Goal: Entertainment & Leisure: Browse casually

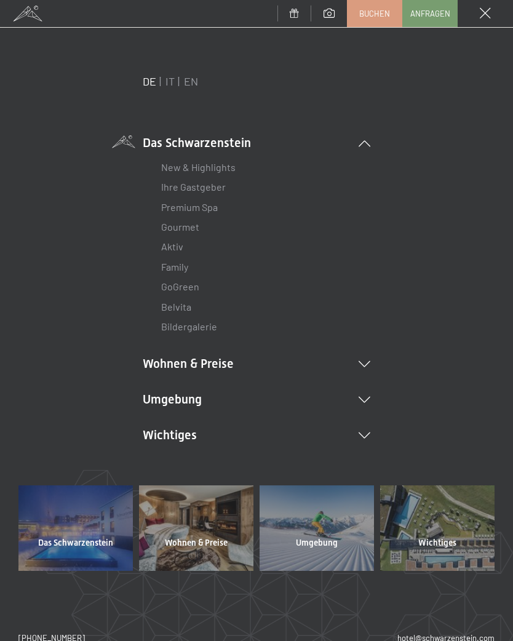
click at [369, 396] on icon at bounding box center [364, 399] width 12 height 6
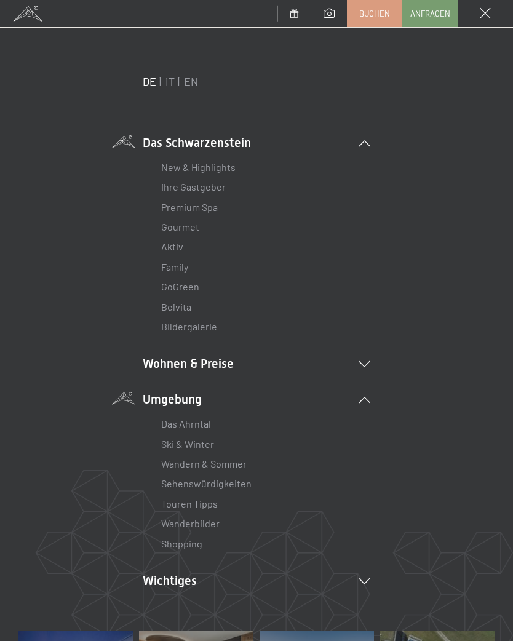
click at [218, 525] on link "Wanderbilder" at bounding box center [190, 523] width 58 height 12
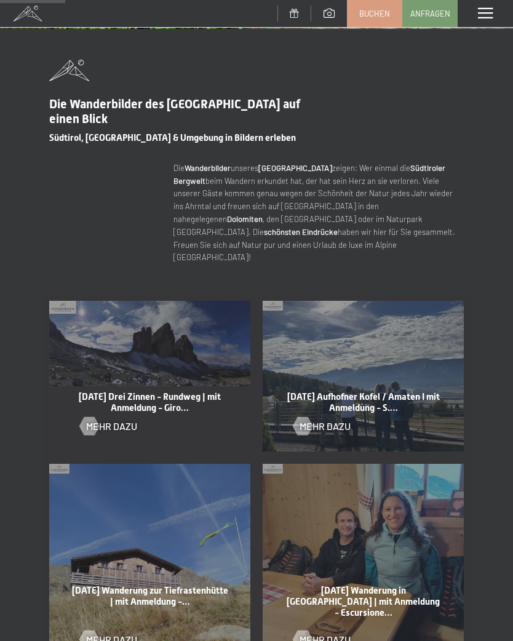
scroll to position [368, 0]
click at [297, 416] on div at bounding box center [302, 425] width 10 height 18
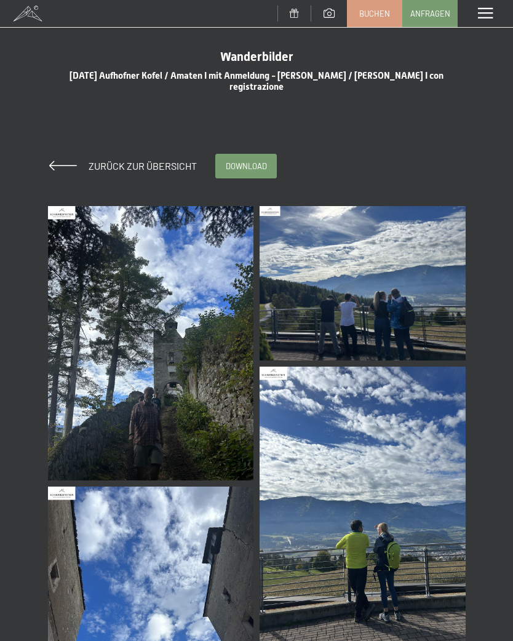
click at [201, 425] on img at bounding box center [151, 343] width 206 height 274
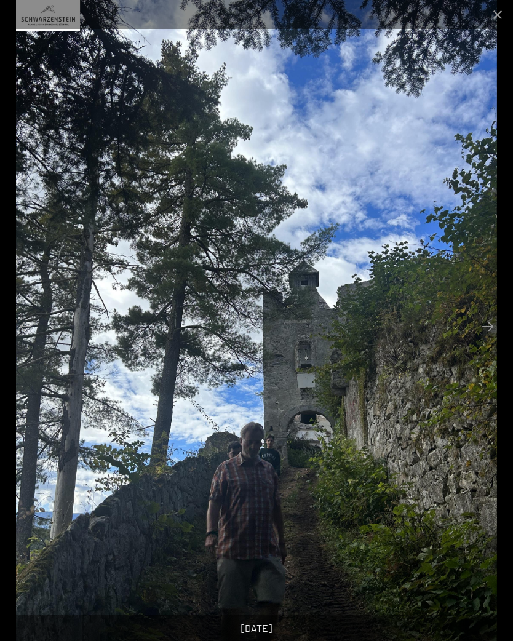
click at [485, 328] on button "Next slide" at bounding box center [488, 326] width 26 height 24
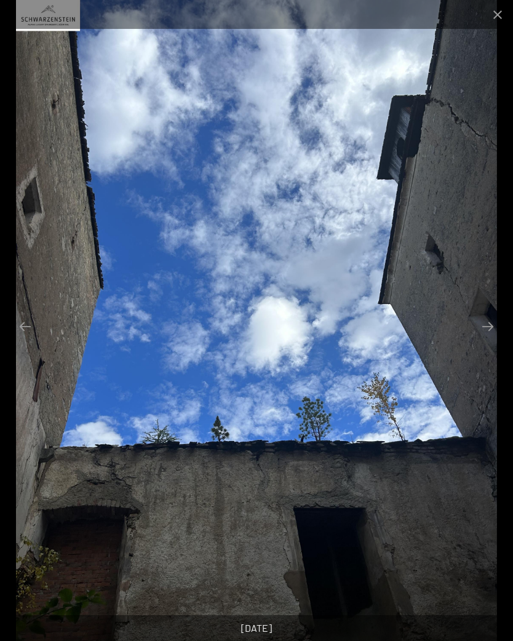
click at [478, 333] on button "Next slide" at bounding box center [488, 326] width 26 height 24
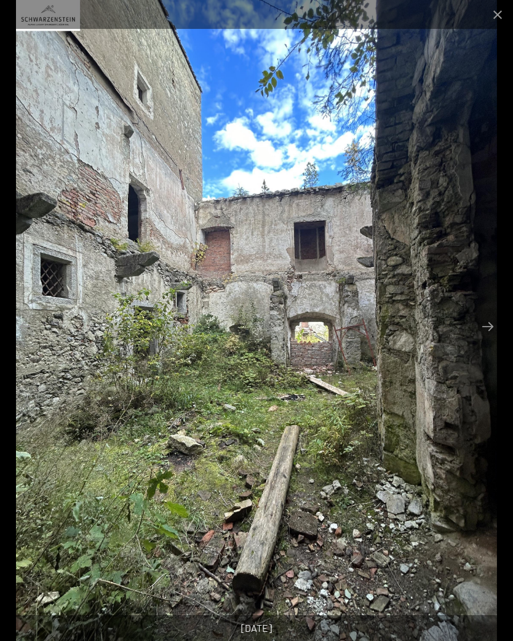
click at [487, 334] on button "Next slide" at bounding box center [488, 326] width 26 height 24
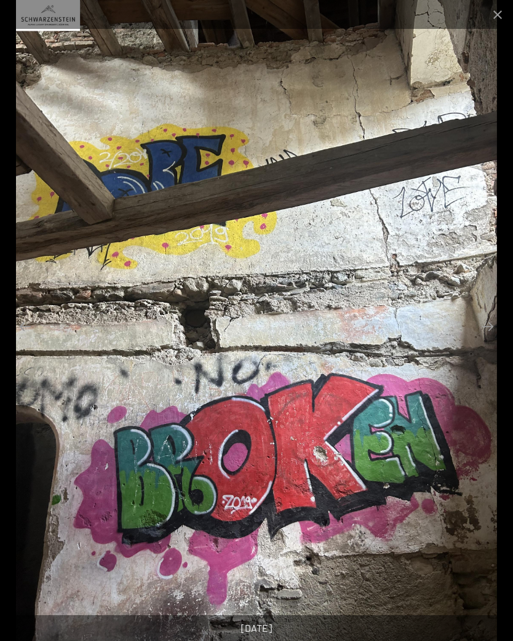
click at [492, 334] on button "Next slide" at bounding box center [488, 326] width 26 height 24
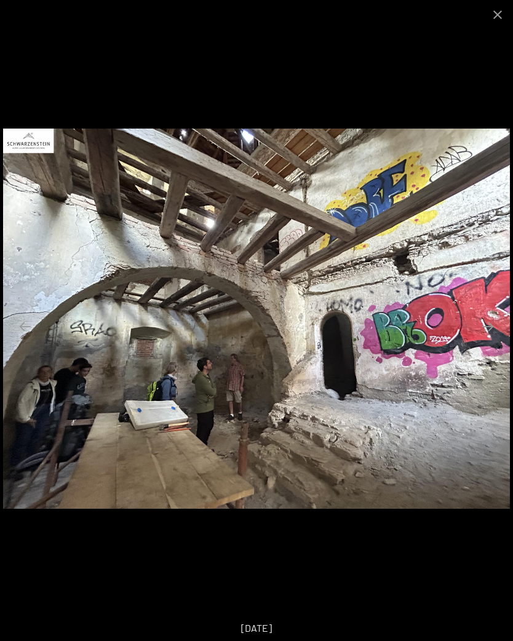
click at [497, 328] on button "Next slide" at bounding box center [488, 326] width 26 height 24
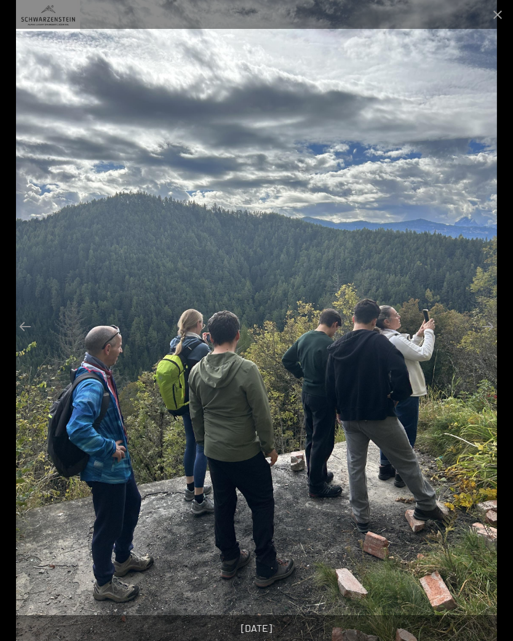
click at [492, 335] on button "Next slide" at bounding box center [488, 326] width 26 height 24
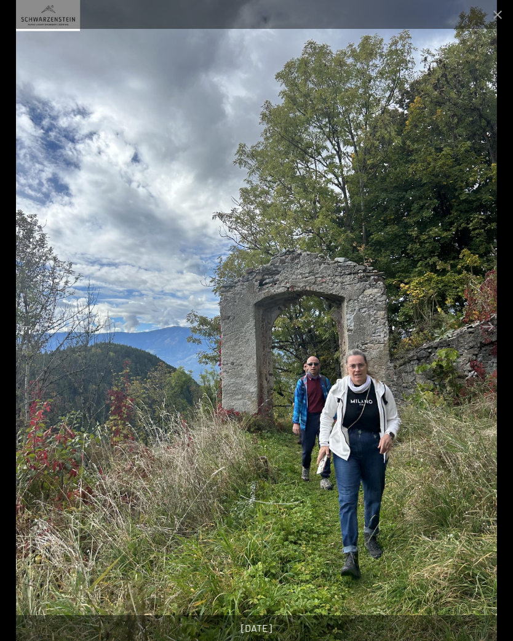
click at [495, 338] on img at bounding box center [256, 320] width 481 height 641
click at [488, 335] on button "Next slide" at bounding box center [488, 326] width 26 height 24
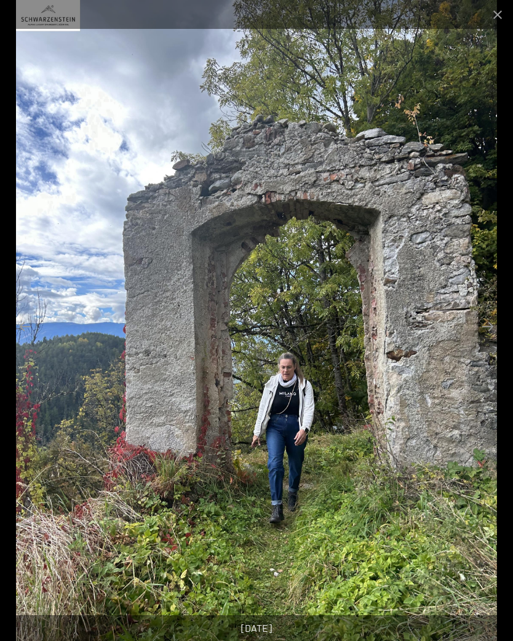
click at [487, 331] on button "Next slide" at bounding box center [488, 326] width 26 height 24
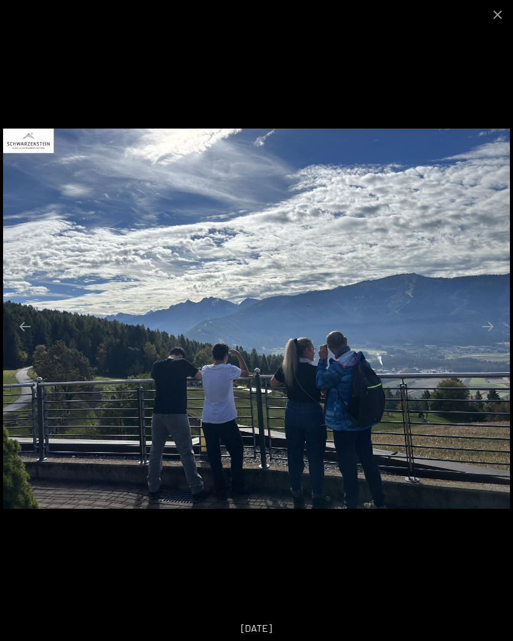
click at [490, 337] on button "Next slide" at bounding box center [488, 326] width 26 height 24
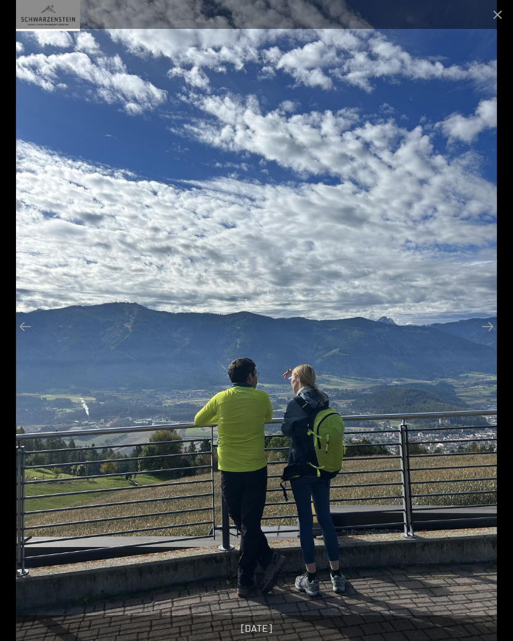
click at [491, 335] on button "Next slide" at bounding box center [488, 326] width 26 height 24
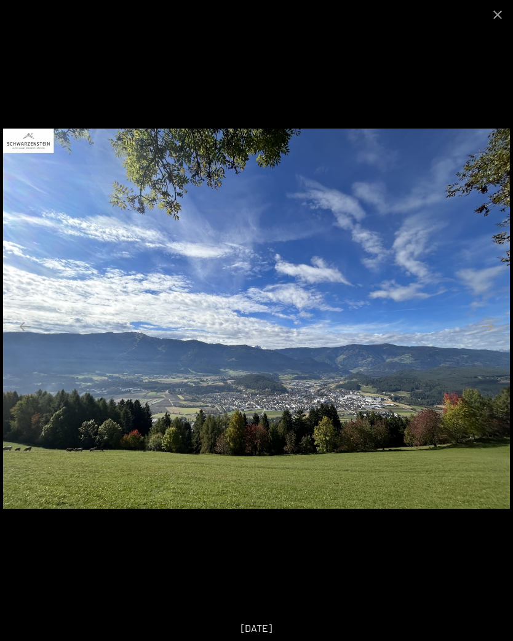
click at [492, 335] on button "Next slide" at bounding box center [488, 326] width 26 height 24
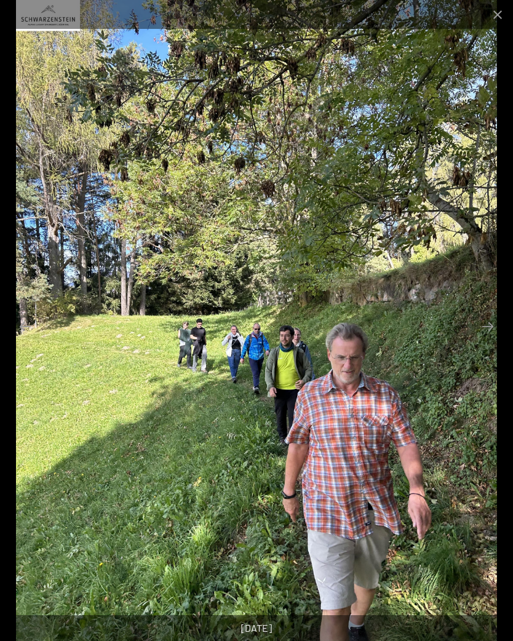
click at [496, 336] on button "Next slide" at bounding box center [488, 326] width 26 height 24
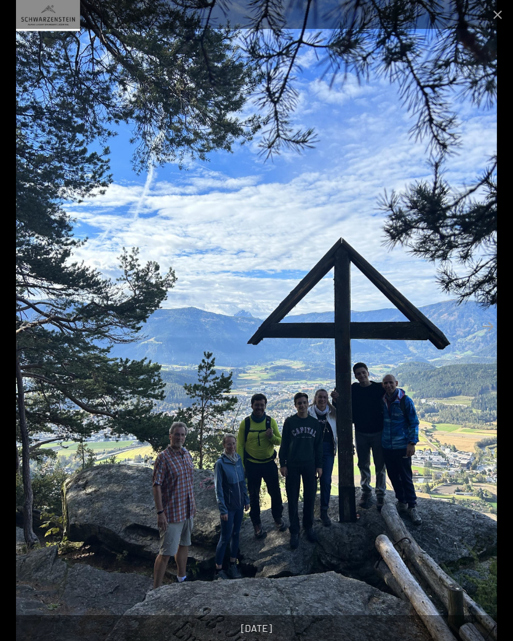
click at [486, 332] on button "Next slide" at bounding box center [488, 326] width 26 height 24
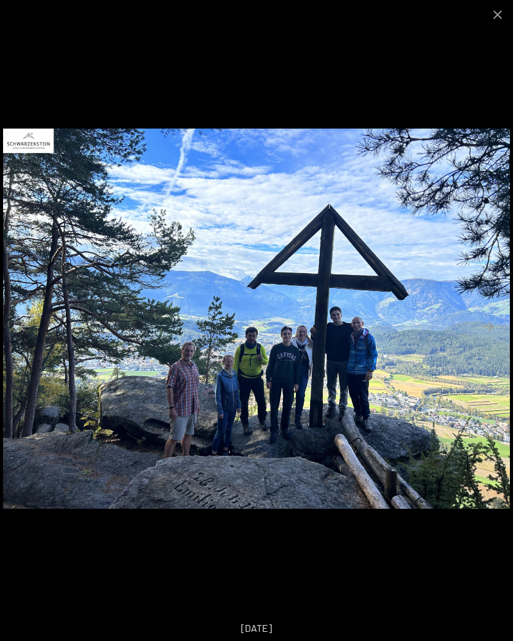
click at [492, 331] on button "Next slide" at bounding box center [488, 326] width 26 height 24
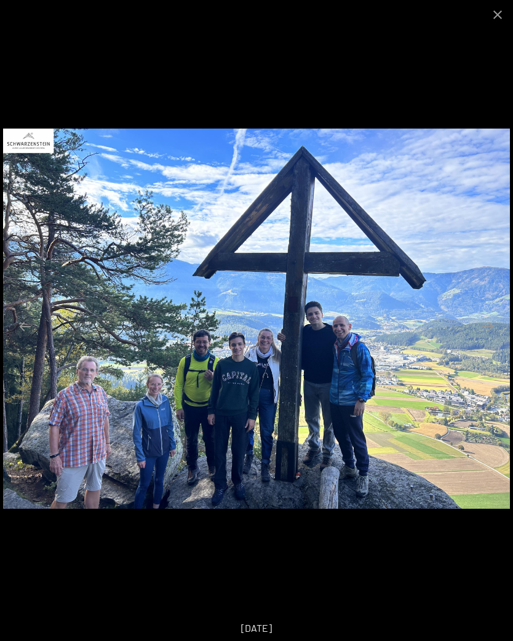
click at [489, 329] on button "Next slide" at bounding box center [488, 326] width 26 height 24
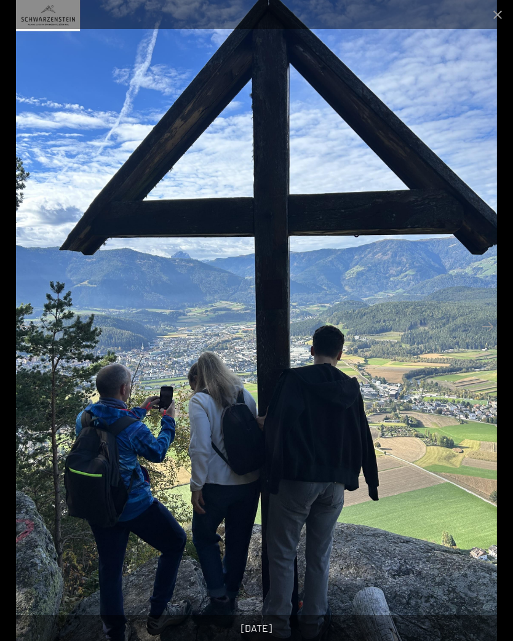
click at [487, 330] on button "Next slide" at bounding box center [488, 326] width 26 height 24
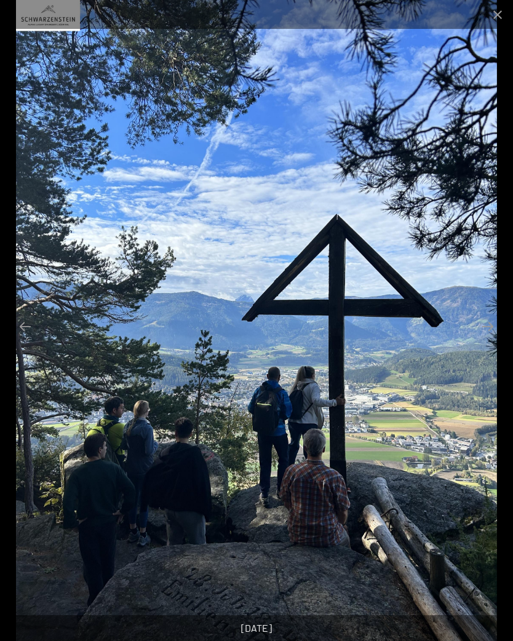
click at [492, 336] on button "Next slide" at bounding box center [488, 326] width 26 height 24
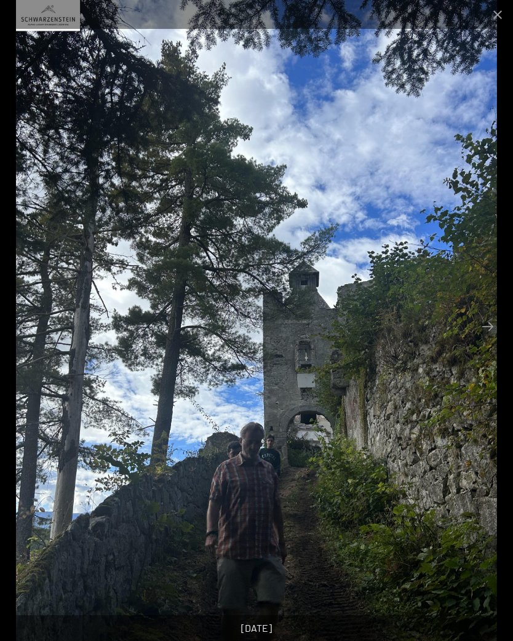
click at [486, 328] on button "Next slide" at bounding box center [488, 326] width 26 height 24
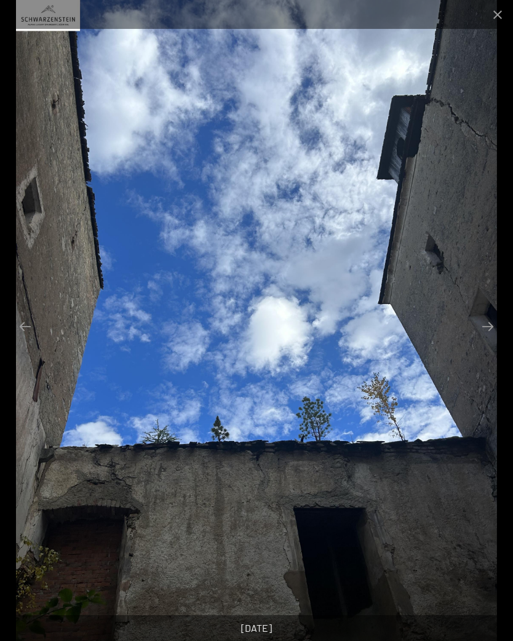
click at [484, 332] on button "Next slide" at bounding box center [488, 326] width 26 height 24
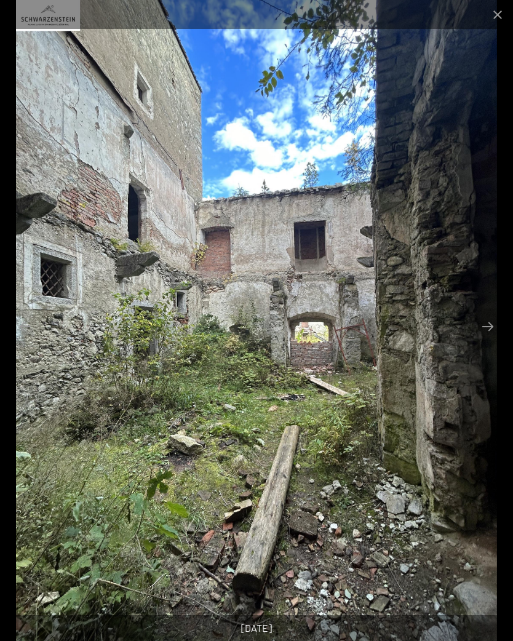
click at [496, 8] on button "Close gallery" at bounding box center [497, 14] width 31 height 29
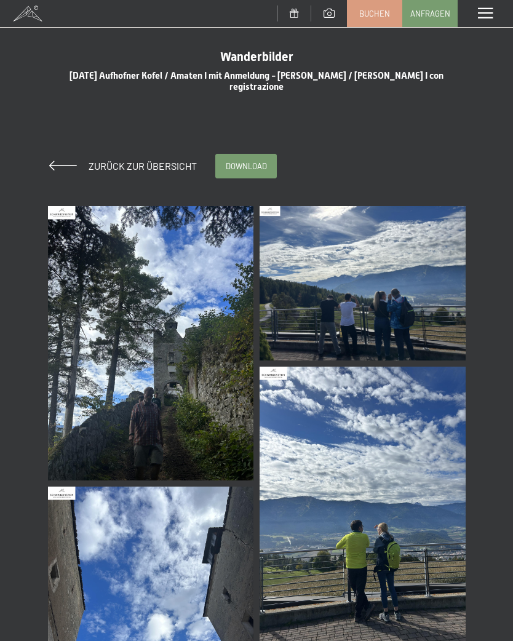
click at [144, 160] on span "Zurück zur Übersicht" at bounding box center [138, 166] width 118 height 12
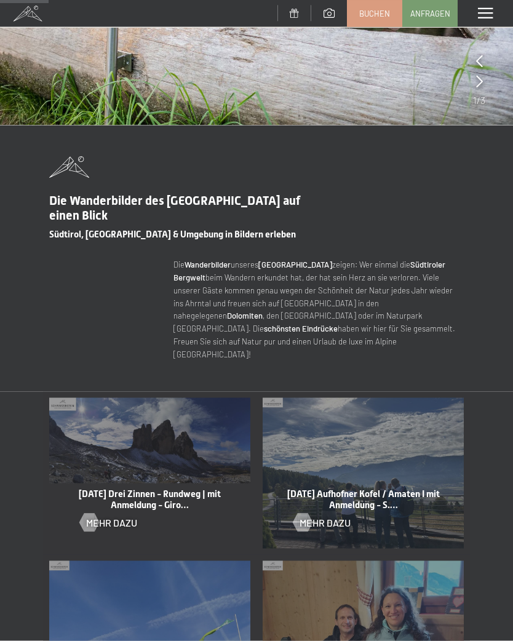
scroll to position [286, 0]
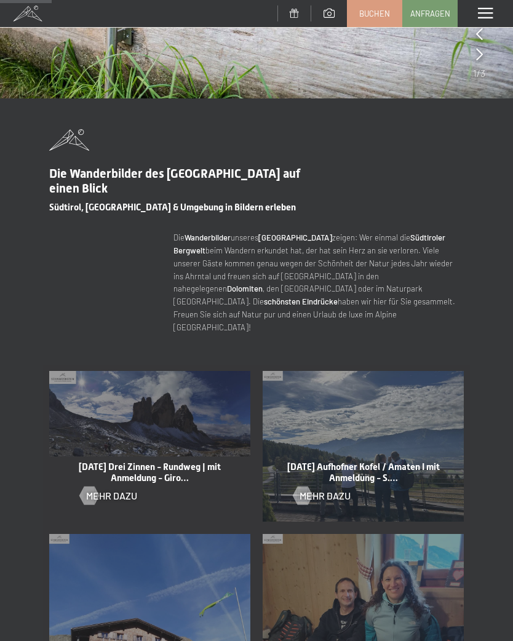
click at [107, 489] on span "Mehr dazu" at bounding box center [111, 496] width 51 height 14
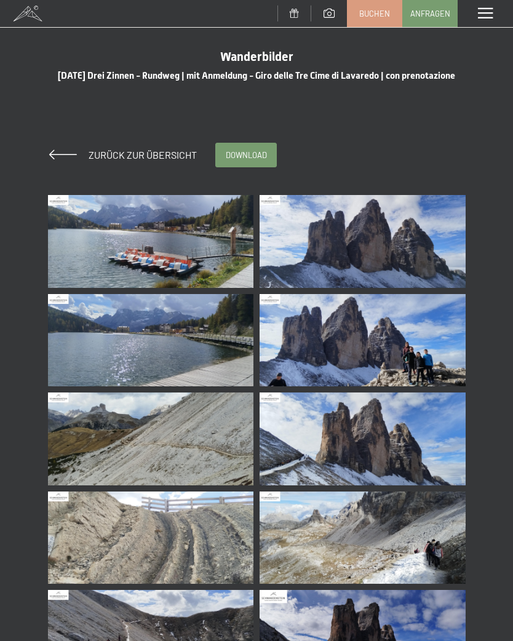
click at [202, 247] on img at bounding box center [151, 241] width 206 height 93
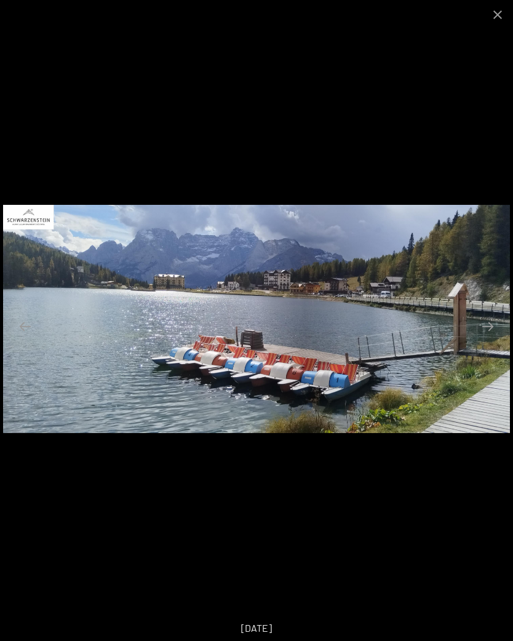
click at [490, 329] on button "Next slide" at bounding box center [488, 326] width 26 height 24
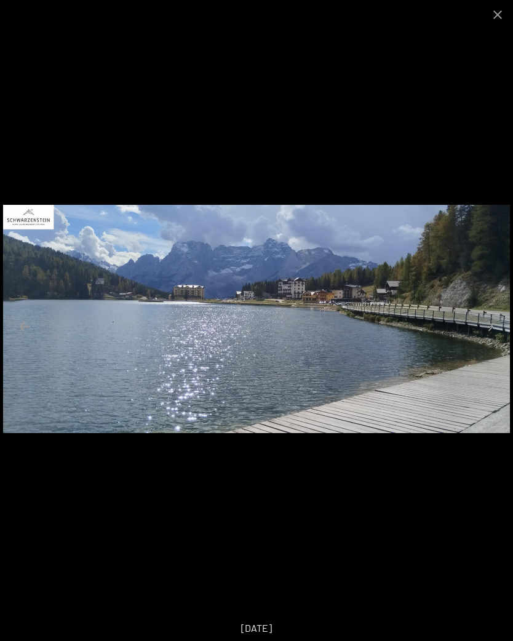
click at [490, 324] on button "Next slide" at bounding box center [488, 326] width 26 height 24
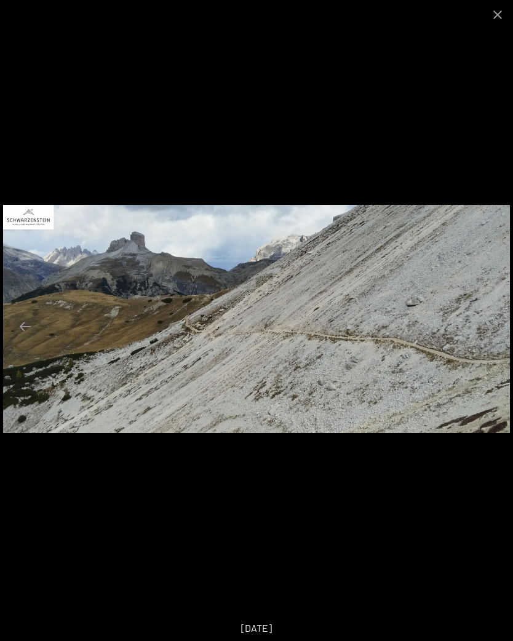
click at [478, 326] on button "Next slide" at bounding box center [488, 326] width 26 height 24
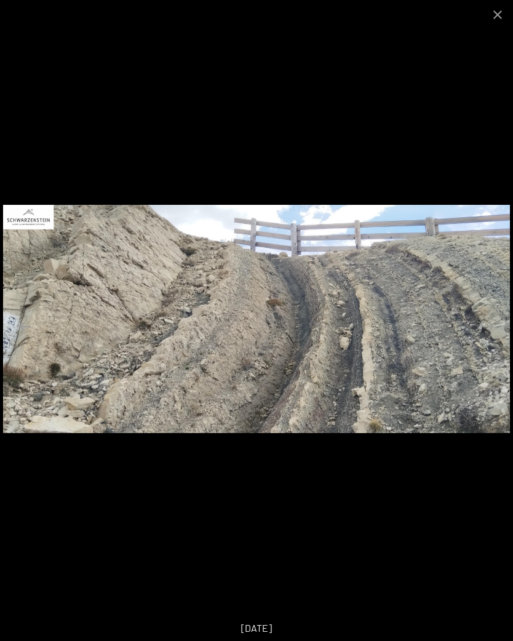
click at [483, 329] on button "Next slide" at bounding box center [488, 326] width 26 height 24
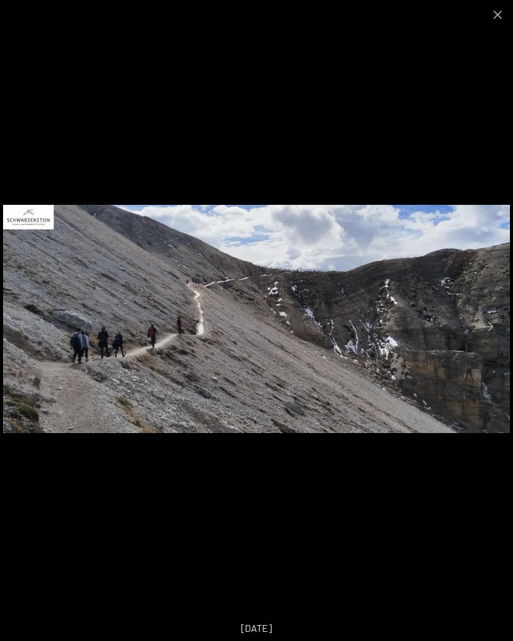
click at [484, 325] on button "Next slide" at bounding box center [488, 326] width 26 height 24
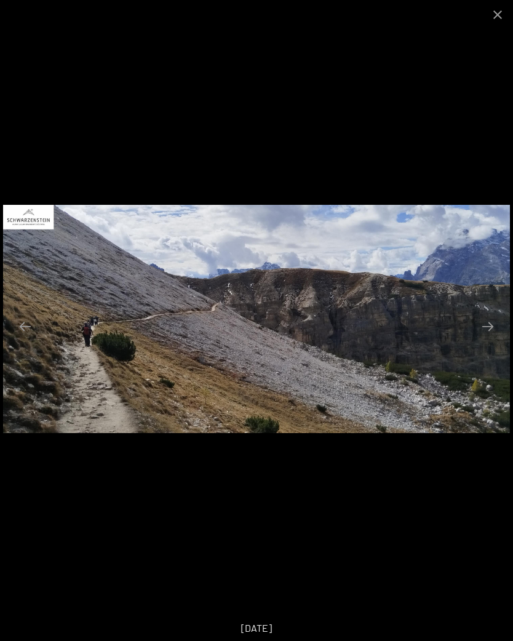
click at [486, 333] on button "Next slide" at bounding box center [488, 326] width 26 height 24
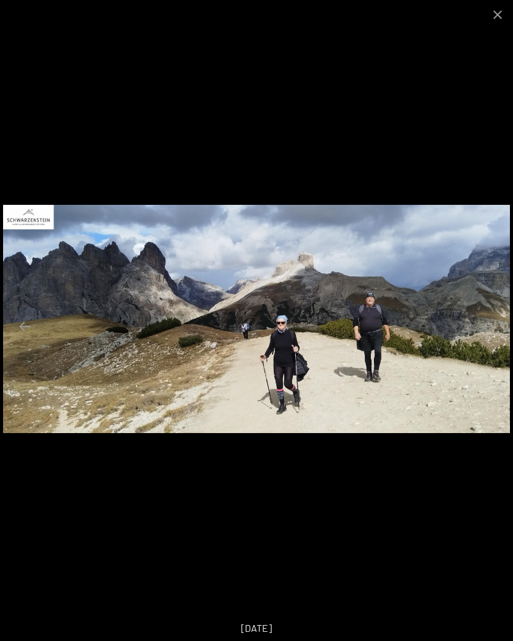
click at [491, 336] on button "Next slide" at bounding box center [488, 326] width 26 height 24
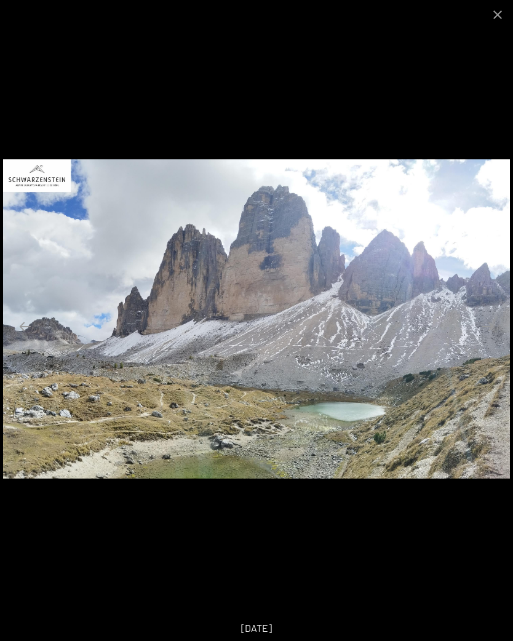
click at [489, 330] on button "Next slide" at bounding box center [488, 326] width 26 height 24
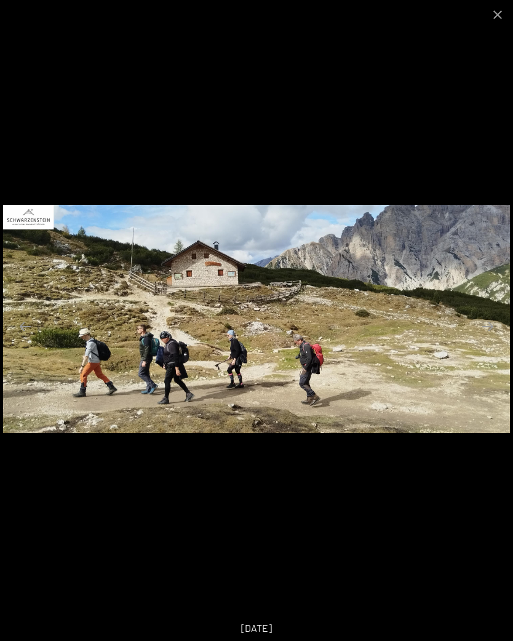
click at [484, 331] on button "Next slide" at bounding box center [488, 326] width 26 height 24
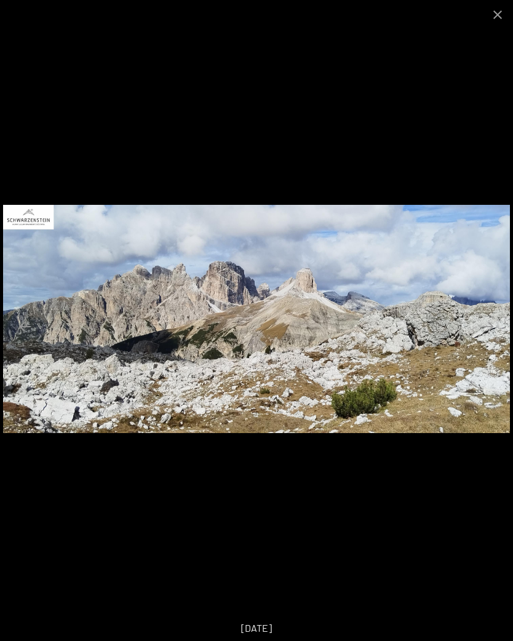
click at [491, 329] on button "Next slide" at bounding box center [488, 326] width 26 height 24
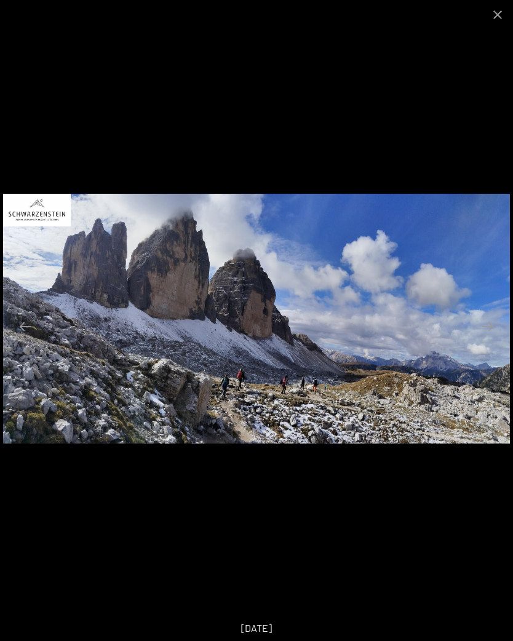
click at [494, 331] on button "Next slide" at bounding box center [488, 326] width 26 height 24
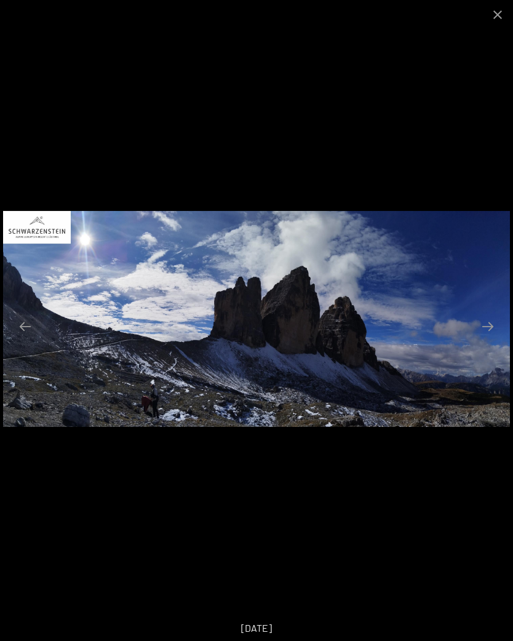
click at [490, 328] on button "Next slide" at bounding box center [488, 326] width 26 height 24
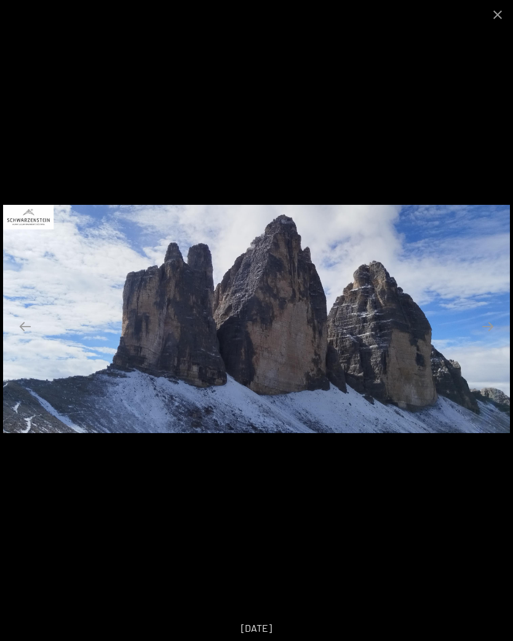
click at [489, 333] on button "Next slide" at bounding box center [488, 326] width 26 height 24
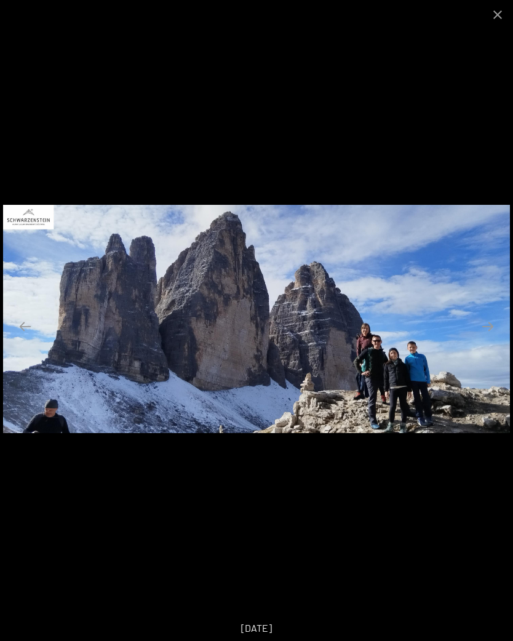
click at [487, 330] on button "Next slide" at bounding box center [488, 326] width 26 height 24
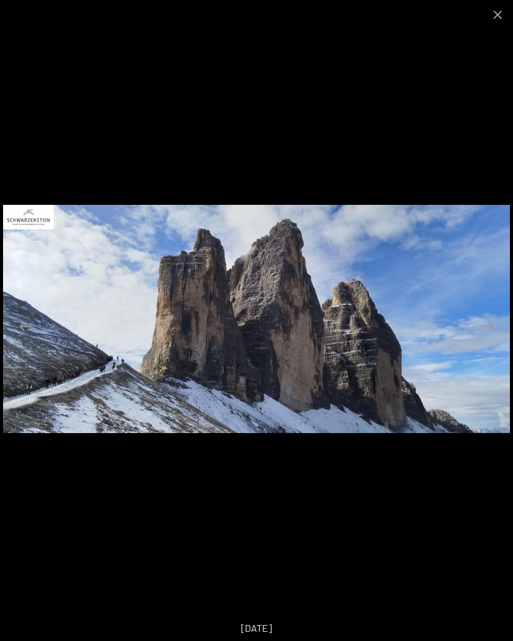
click at [487, 331] on button "Next slide" at bounding box center [488, 326] width 26 height 24
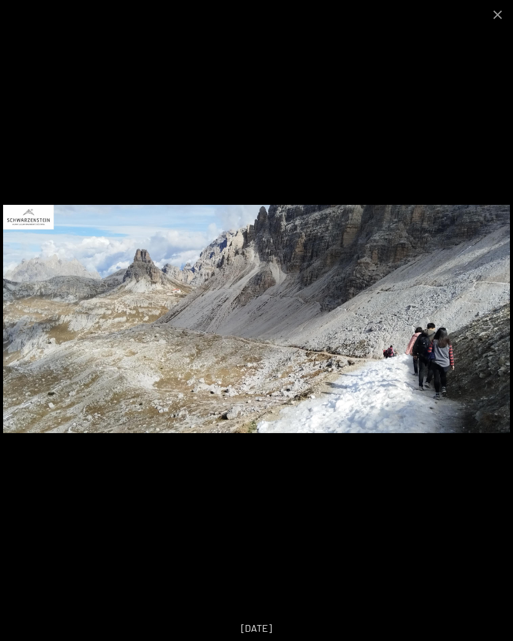
click at [489, 320] on button "Next slide" at bounding box center [488, 326] width 26 height 24
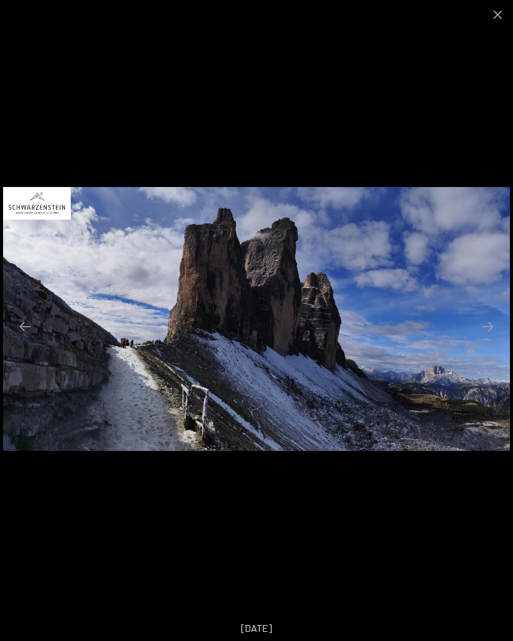
click at [491, 325] on button "Next slide" at bounding box center [488, 326] width 26 height 24
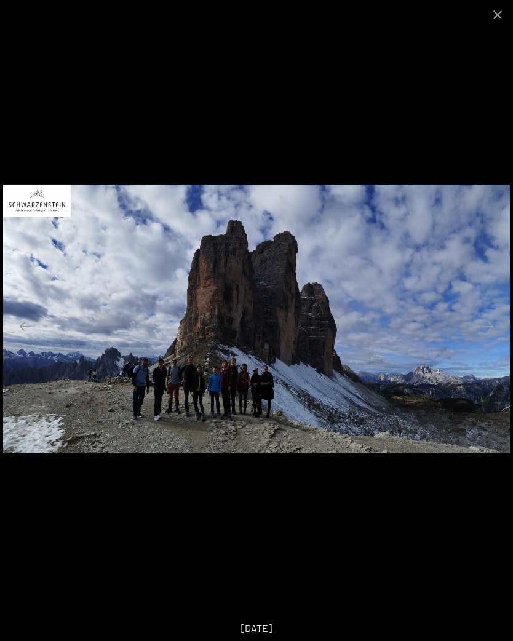
click at [491, 327] on button "Next slide" at bounding box center [488, 326] width 26 height 24
click at [494, 326] on button "Next slide" at bounding box center [488, 326] width 26 height 24
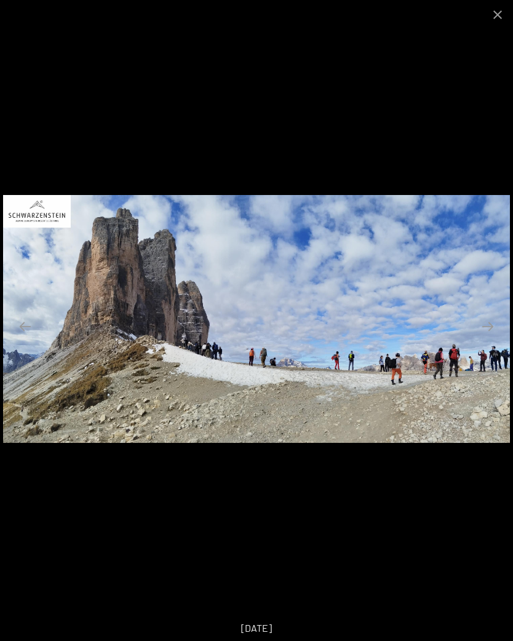
click at [483, 328] on button "Next slide" at bounding box center [488, 326] width 26 height 24
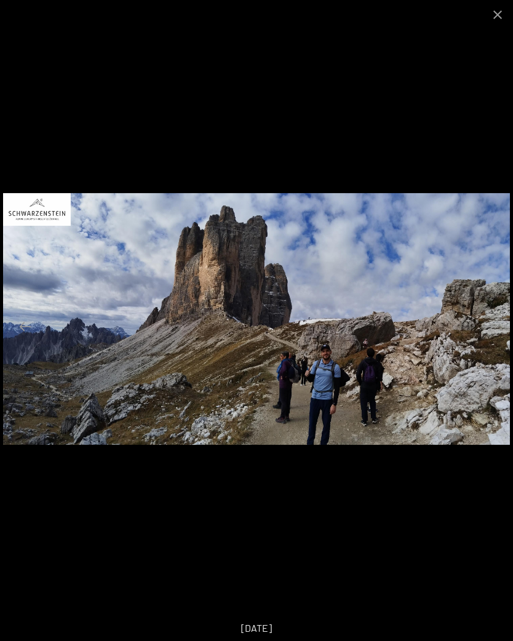
click at [487, 328] on button "Next slide" at bounding box center [488, 326] width 26 height 24
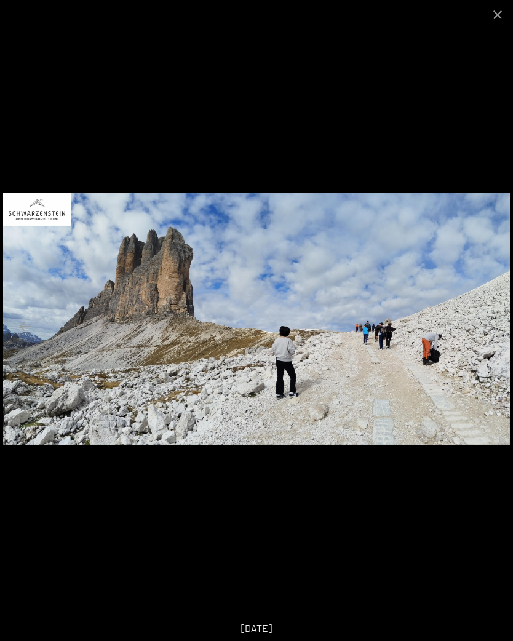
click at [490, 331] on button "Next slide" at bounding box center [488, 326] width 26 height 24
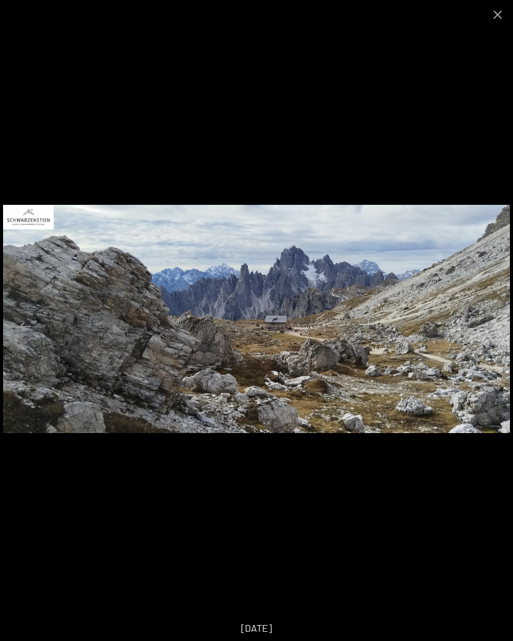
click at [479, 326] on button "Next slide" at bounding box center [488, 326] width 26 height 24
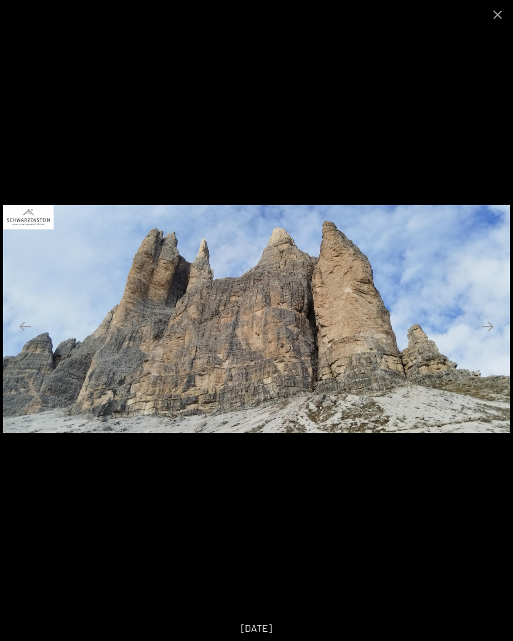
click at [484, 327] on button "Next slide" at bounding box center [488, 326] width 26 height 24
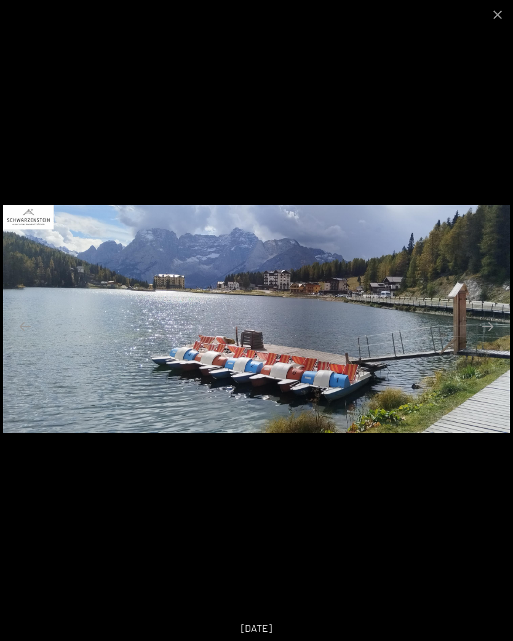
click at [499, 12] on button "Close gallery" at bounding box center [497, 14] width 31 height 29
